Goal: Task Accomplishment & Management: Complete application form

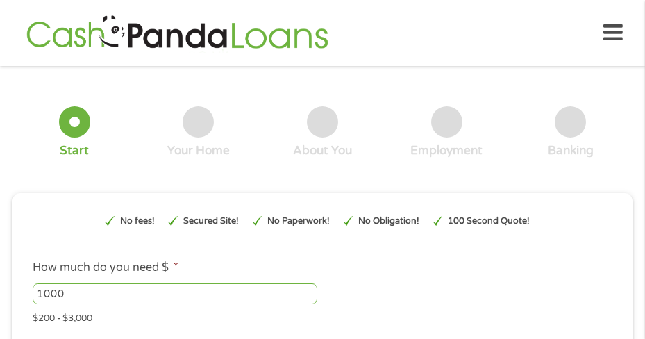
scroll to position [7, 0]
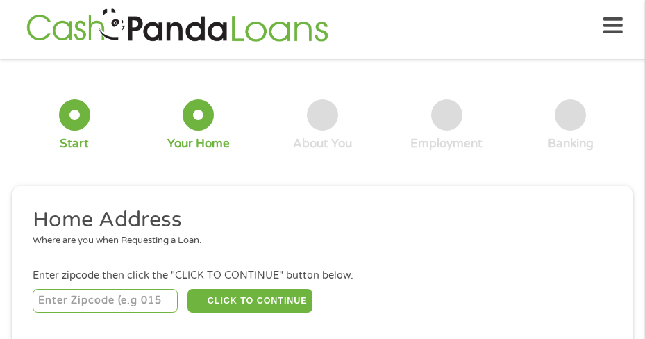
click at [76, 305] on input "number" at bounding box center [105, 301] width 145 height 24
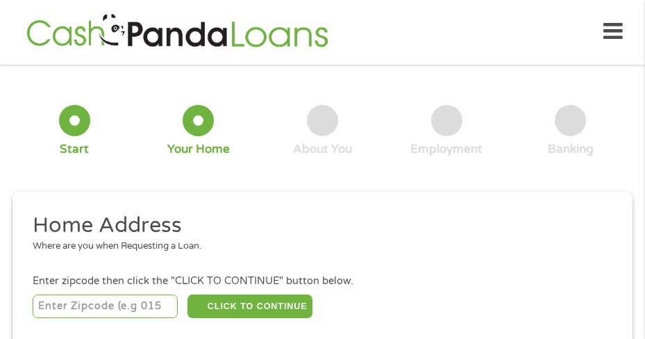
scroll to position [0, 0]
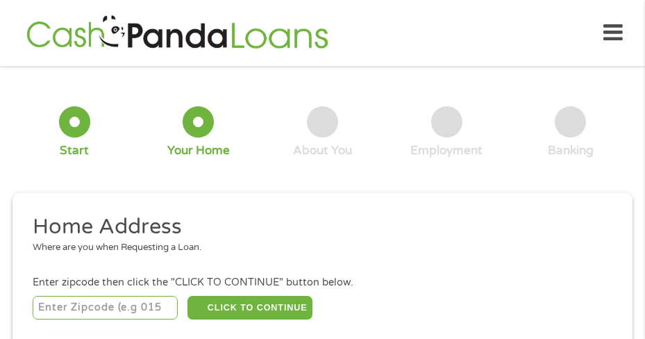
click at [100, 307] on input "number" at bounding box center [105, 308] width 145 height 24
type input "36360"
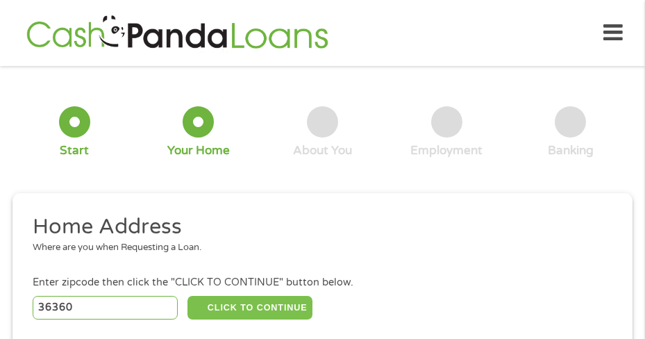
click at [224, 305] on button "CLICK TO CONTINUE" at bounding box center [249, 308] width 125 height 24
type input "36360"
type input "Ozark"
click at [263, 306] on button "CLICK TO CONTINUE" at bounding box center [249, 308] width 125 height 24
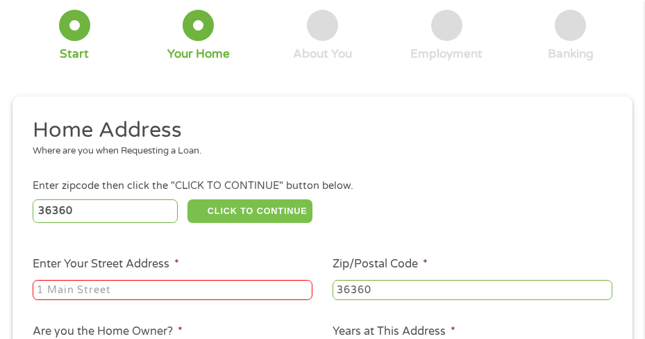
scroll to position [139, 0]
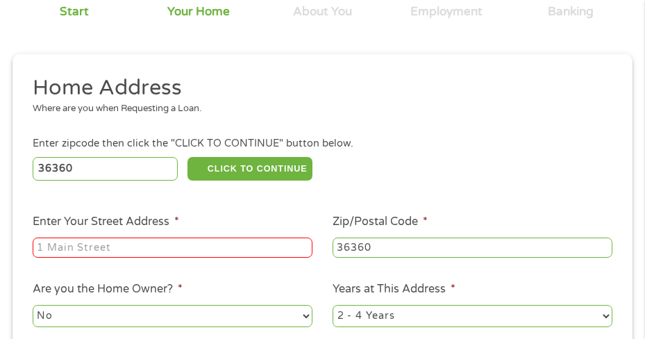
click at [172, 248] on input "Enter Your Street Address *" at bounding box center [173, 247] width 280 height 21
type input "[STREET_ADDRESS][PERSON_NAME]"
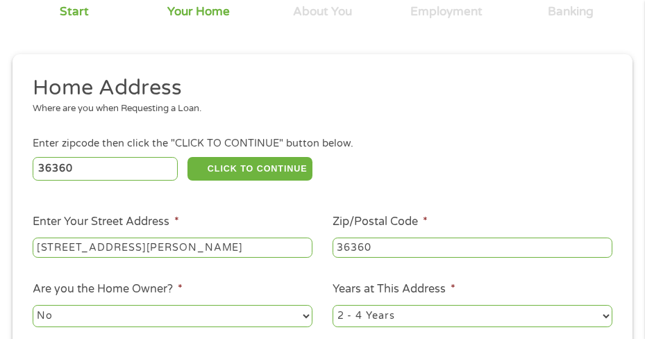
click at [454, 160] on div "36360 CLICK TO CONTINUE Please recheck your Zipcode, it seems to be Incorrect" at bounding box center [322, 168] width 579 height 28
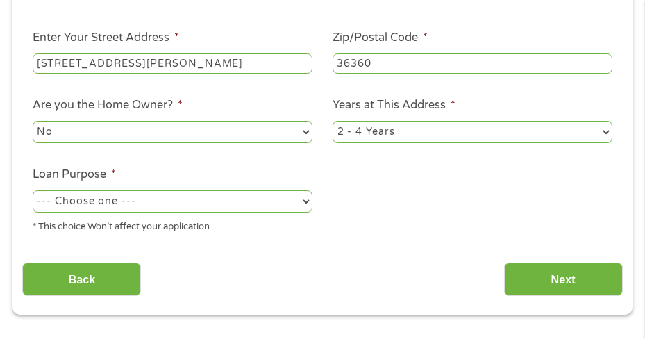
scroll to position [347, 0]
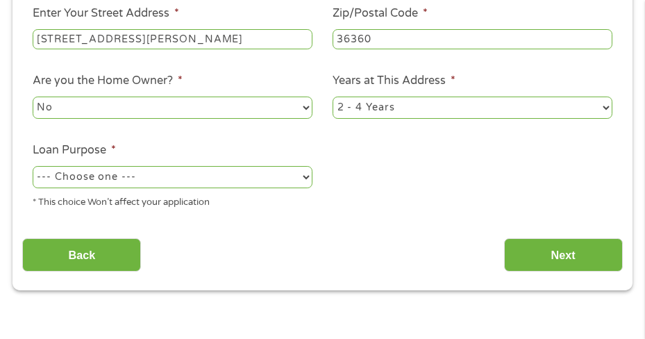
click at [299, 175] on select "--- Choose one --- Pay Bills Debt Consolidation Home Improvement Major Purchase…" at bounding box center [173, 177] width 280 height 22
select select "other"
click at [33, 166] on select "--- Choose one --- Pay Bills Debt Consolidation Home Improvement Major Purchase…" at bounding box center [173, 177] width 280 height 22
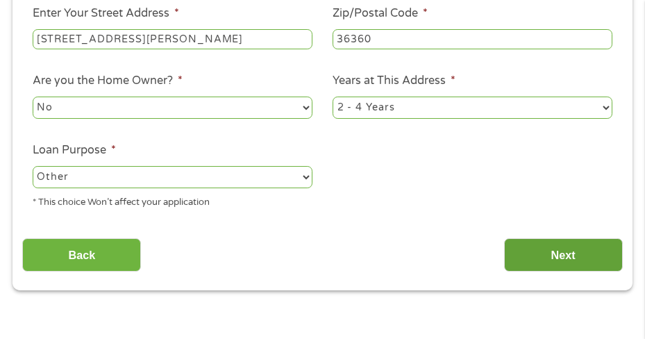
click at [545, 245] on input "Next" at bounding box center [563, 255] width 119 height 34
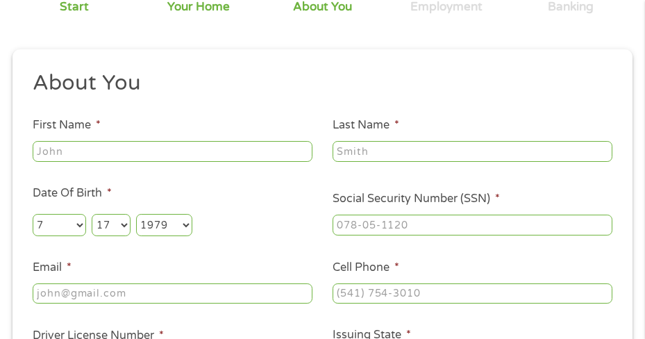
scroll to position [146, 0]
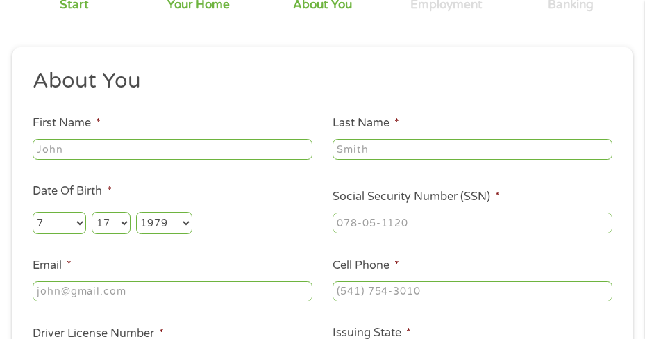
click at [188, 148] on input "First Name *" at bounding box center [173, 149] width 280 height 21
type input "[PERSON_NAME]"
type input "[PERSON_NAME][EMAIL_ADDRESS][PERSON_NAME][DOMAIN_NAME]"
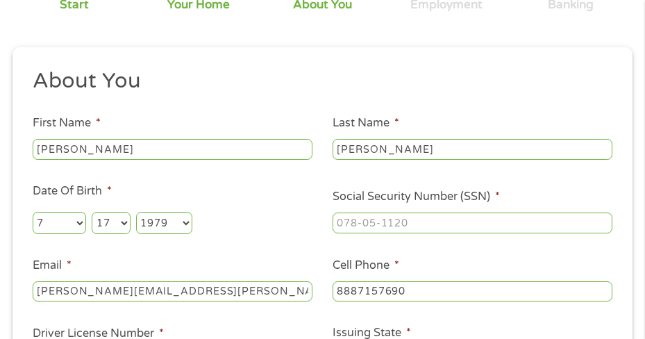
type input "[PHONE_NUMBER]"
click at [366, 214] on input "___-__-____" at bounding box center [472, 222] width 280 height 21
type input "422-06-4064"
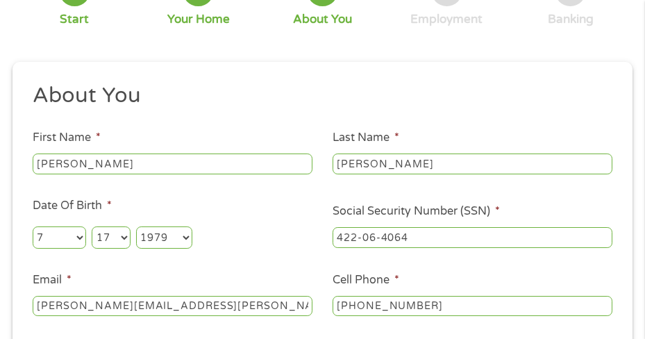
scroll to position [215, 0]
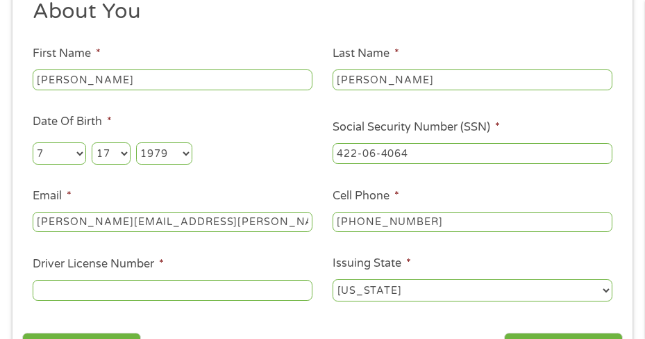
type input "[EMAIL_ADDRESS][DOMAIN_NAME]"
drag, startPoint x: 361, startPoint y: 221, endPoint x: 472, endPoint y: 216, distance: 110.4
click at [472, 216] on input "[PHONE_NUMBER]" at bounding box center [472, 222] width 280 height 21
type input "[PHONE_NUMBER]"
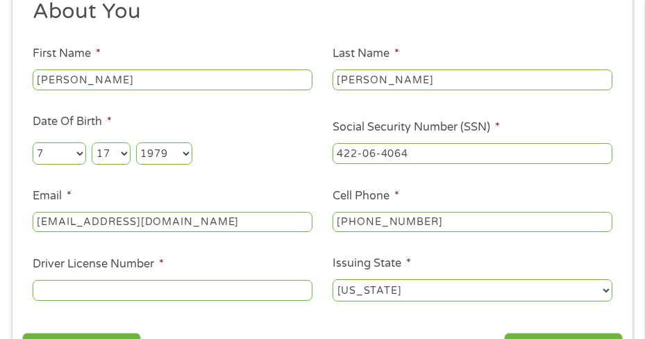
click at [175, 293] on input "Driver License Number *" at bounding box center [173, 290] width 280 height 21
click at [174, 291] on input "Driver License Number *" at bounding box center [173, 290] width 280 height 21
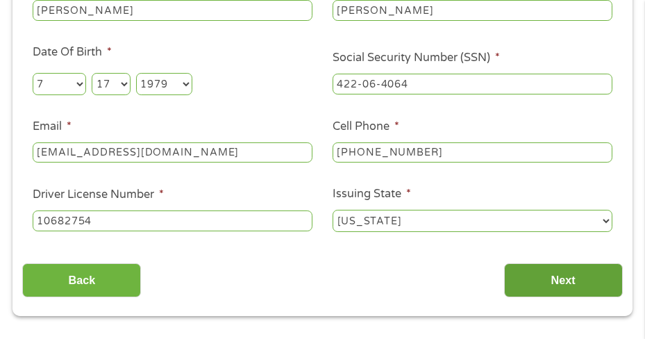
type input "10682754"
click at [561, 293] on input "Next" at bounding box center [563, 280] width 119 height 34
click at [561, 283] on input "Next" at bounding box center [563, 280] width 119 height 34
click at [554, 277] on input "Next" at bounding box center [563, 280] width 119 height 34
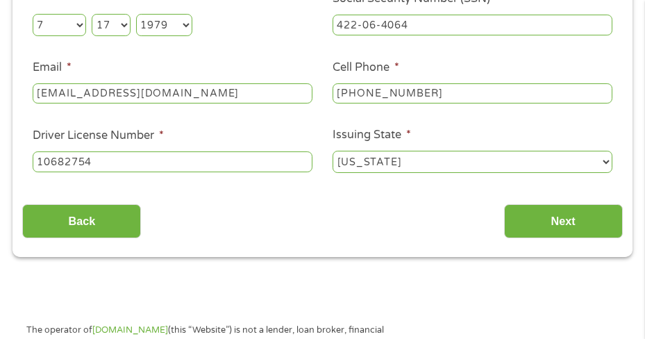
scroll to position [347, 0]
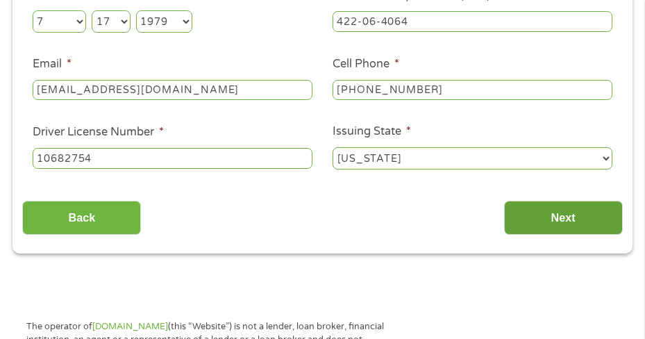
click at [547, 221] on input "Next" at bounding box center [563, 217] width 119 height 34
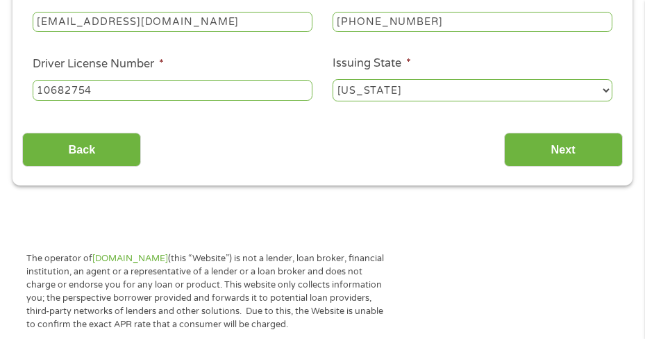
scroll to position [416, 0]
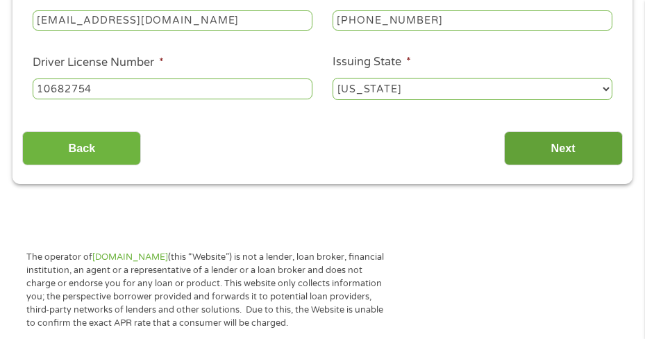
click at [576, 153] on input "Next" at bounding box center [563, 148] width 119 height 34
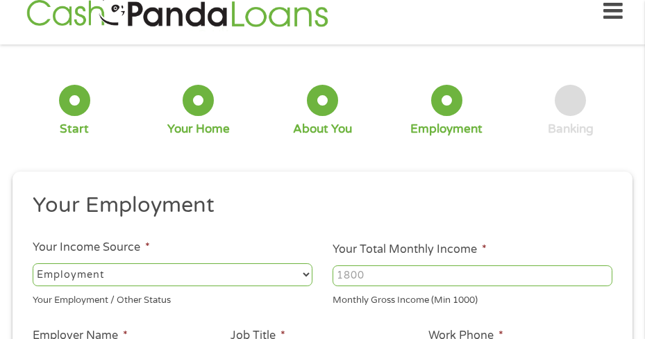
scroll to position [7, 0]
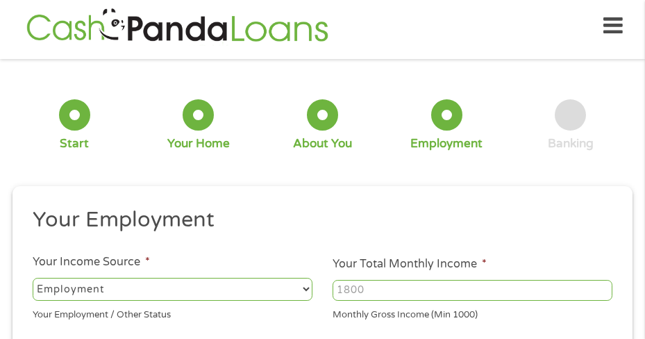
click at [438, 288] on input "Your Total Monthly Income *" at bounding box center [472, 290] width 280 height 21
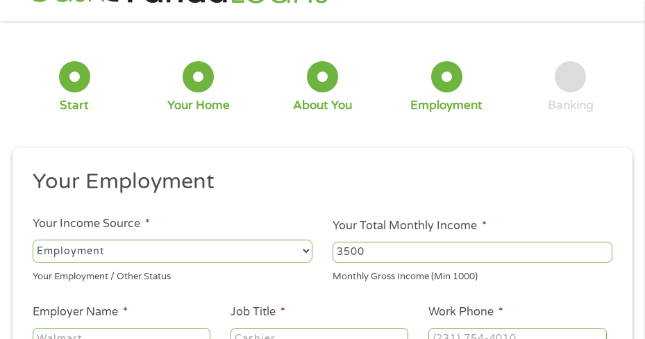
scroll to position [76, 0]
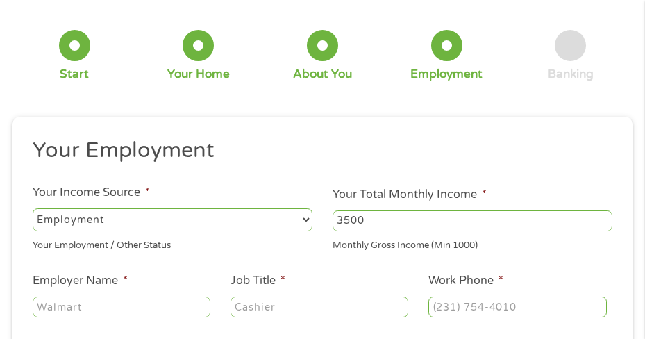
type input "3500"
click at [78, 306] on input "Employer Name *" at bounding box center [122, 306] width 178 height 21
type input "AAA [PERSON_NAME] Transportation"
type input "C"
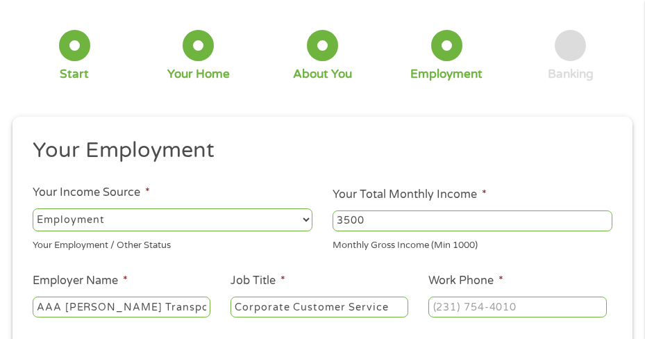
type input "Corporate Customer Service"
type input "(___) ___-____"
click at [452, 307] on input "(___) ___-____" at bounding box center [517, 306] width 178 height 21
type input "[PHONE_NUMBER]"
click at [491, 142] on h2 "Your Employment" at bounding box center [318, 151] width 570 height 28
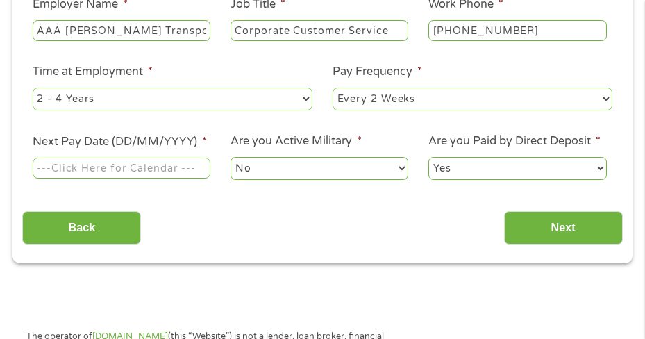
scroll to position [354, 0]
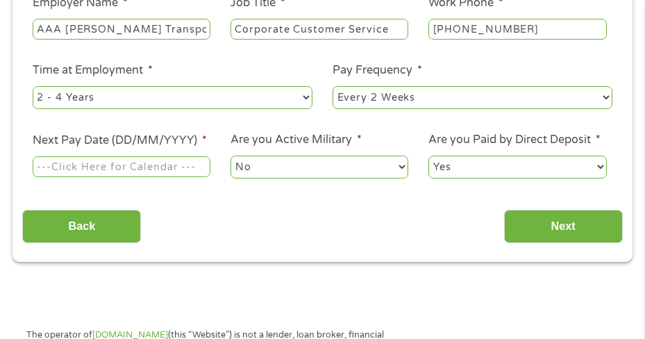
click at [422, 98] on select "--- Choose one --- Every 2 Weeks Every Week Monthly Semi-Monthly" at bounding box center [472, 97] width 280 height 22
select select "weekly"
click at [332, 86] on select "--- Choose one --- Every 2 Weeks Every Week Monthly Semi-Monthly" at bounding box center [472, 97] width 280 height 22
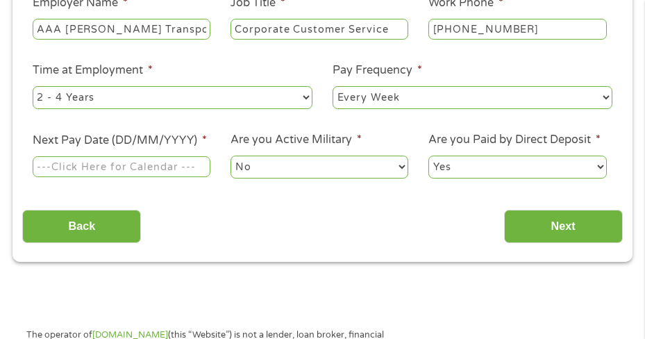
click at [151, 168] on input "Next Pay Date (DD/MM/YYYY) *" at bounding box center [122, 166] width 178 height 21
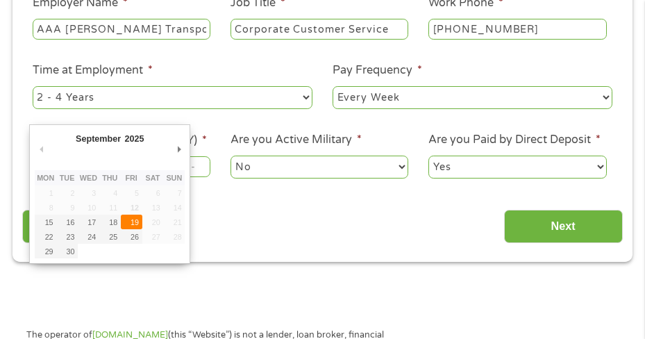
type input "[DATE]"
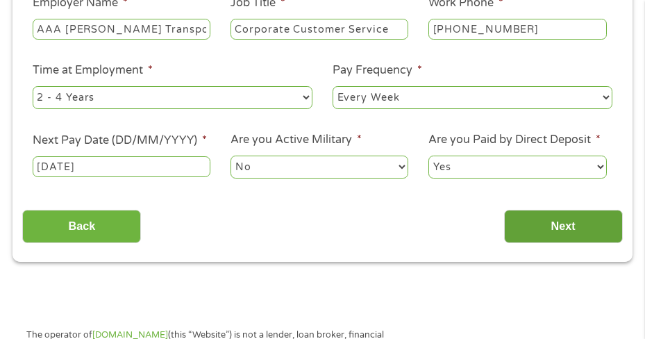
click at [545, 220] on input "Next" at bounding box center [563, 227] width 119 height 34
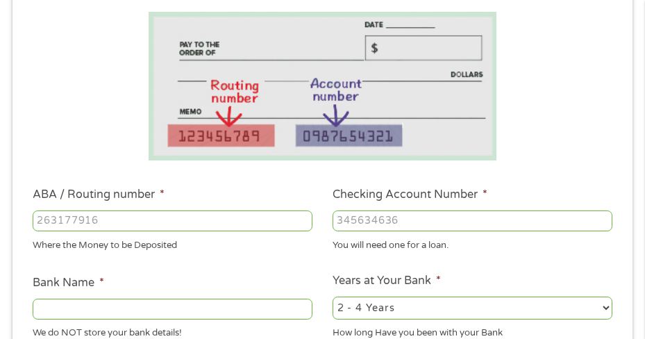
scroll to position [284, 0]
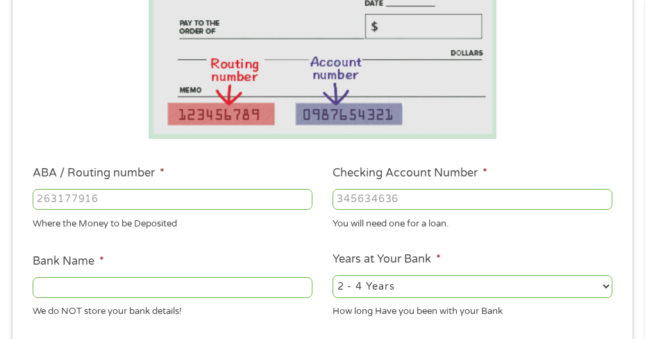
click at [185, 196] on input "ABA / Routing number *" at bounding box center [173, 199] width 280 height 21
click at [169, 199] on input "ABA / Routing number *" at bounding box center [173, 199] width 280 height 21
click at [137, 203] on input "ABA / Routing number *" at bounding box center [173, 199] width 280 height 21
paste input "0"
click at [99, 194] on input "ABA / Routing number *" at bounding box center [173, 199] width 280 height 21
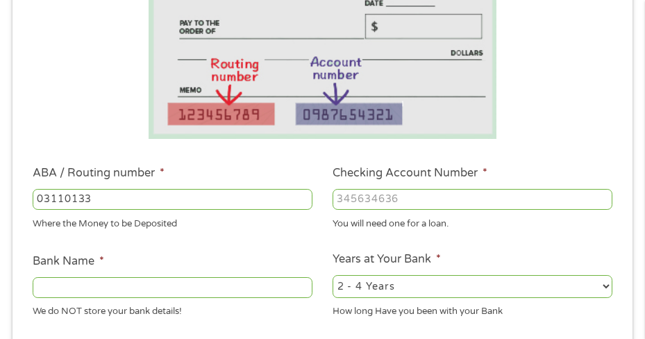
type input "031101334"
type input "SoFi Bank, National Association"
type input "031101334"
click at [416, 205] on input "Checking Account Number *" at bounding box center [472, 199] width 280 height 21
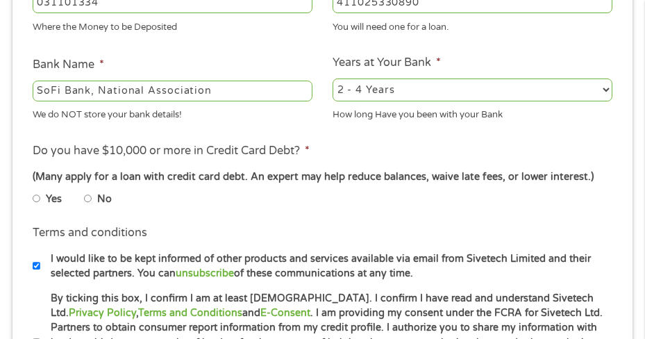
scroll to position [493, 0]
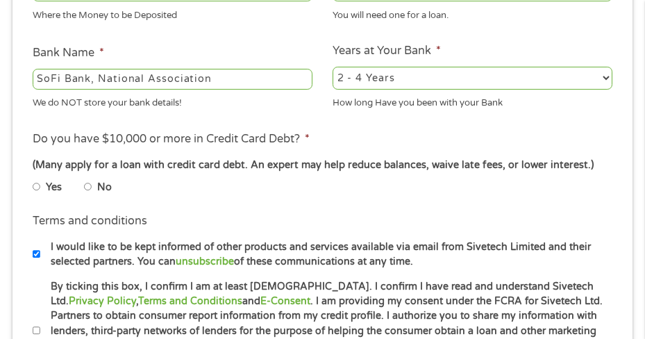
type input "411025330890"
click at [89, 186] on input "No" at bounding box center [88, 186] width 8 height 17
radio input "true"
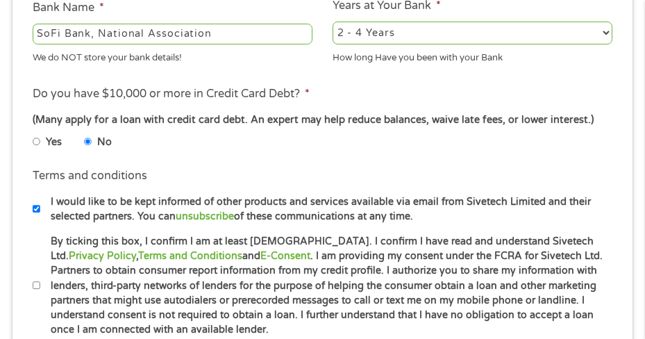
scroll to position [562, 0]
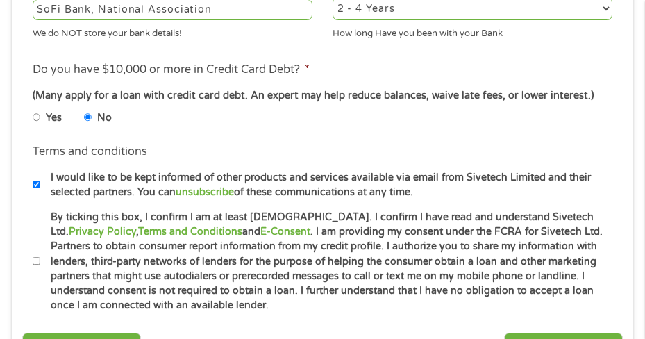
click at [31, 184] on li "Terms and conditions I would like to be kept informed of other products and ser…" at bounding box center [321, 171] width 599 height 56
click at [38, 185] on input "I would like to be kept informed of other products and services available via e…" at bounding box center [37, 184] width 8 height 17
checkbox input "false"
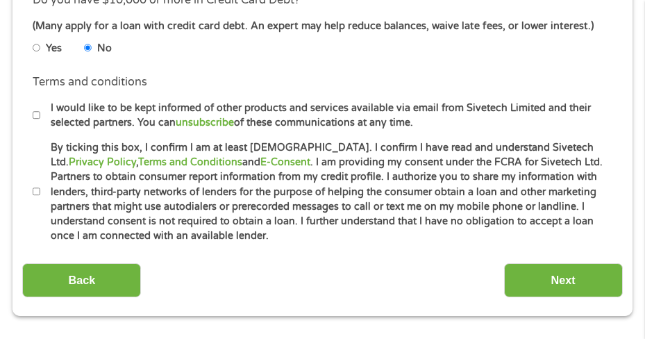
click at [36, 190] on input "By ticking this box, I confirm I am at least [DEMOGRAPHIC_DATA]. I confirm I ha…" at bounding box center [37, 191] width 8 height 17
checkbox input "true"
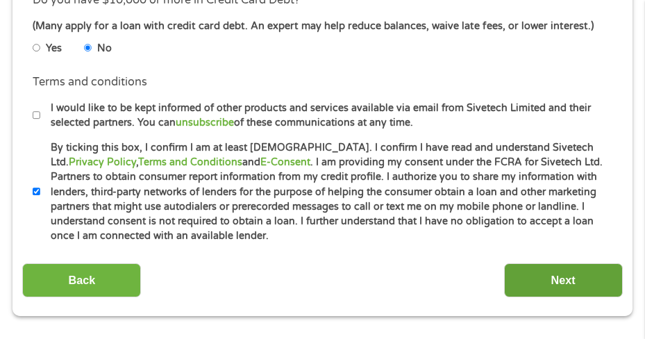
click at [588, 284] on input "Next" at bounding box center [563, 280] width 119 height 34
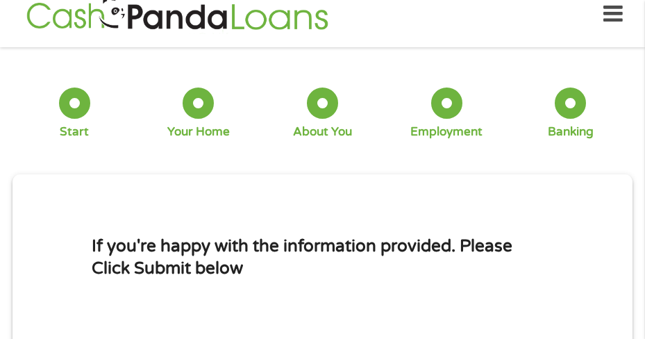
scroll to position [7, 0]
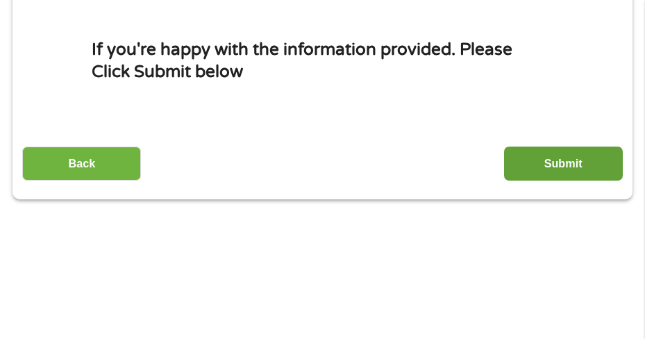
click at [549, 176] on input "Submit" at bounding box center [563, 163] width 119 height 34
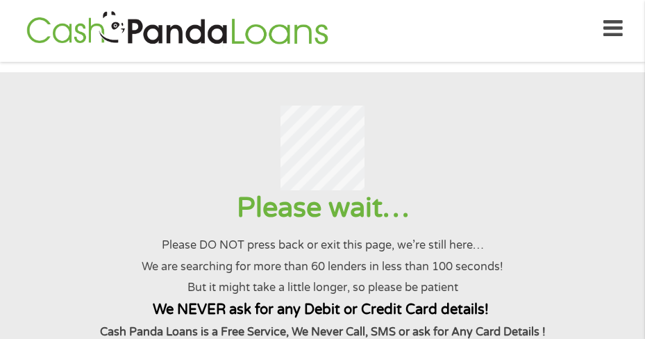
scroll to position [0, 0]
